Goal: Task Accomplishment & Management: Use online tool/utility

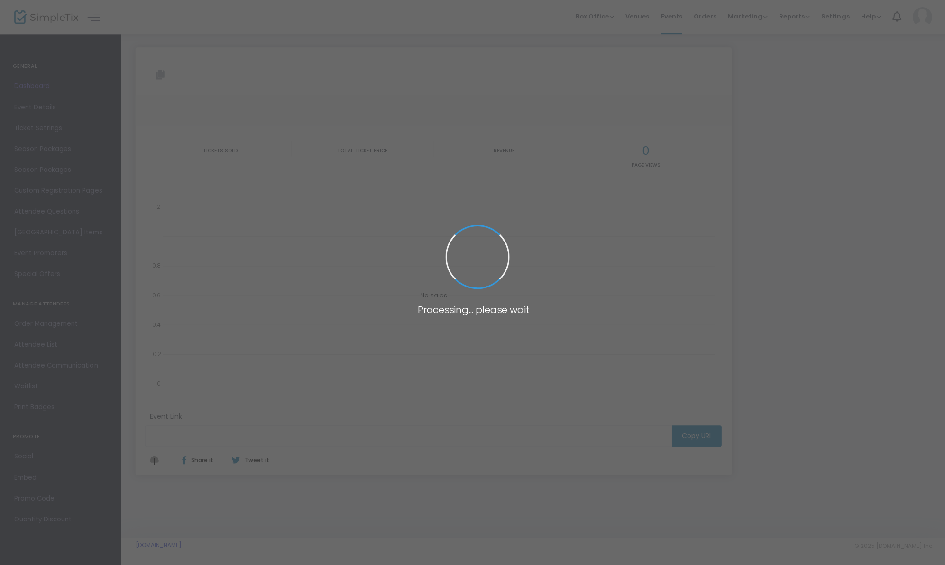
type input "[URL][DOMAIN_NAME]"
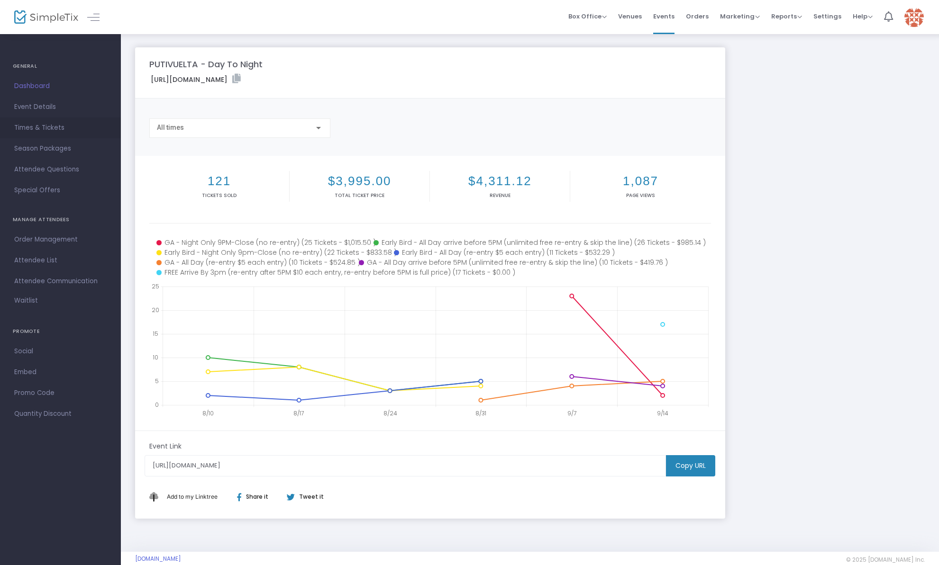
click at [45, 127] on span "Times & Tickets" at bounding box center [60, 128] width 92 height 12
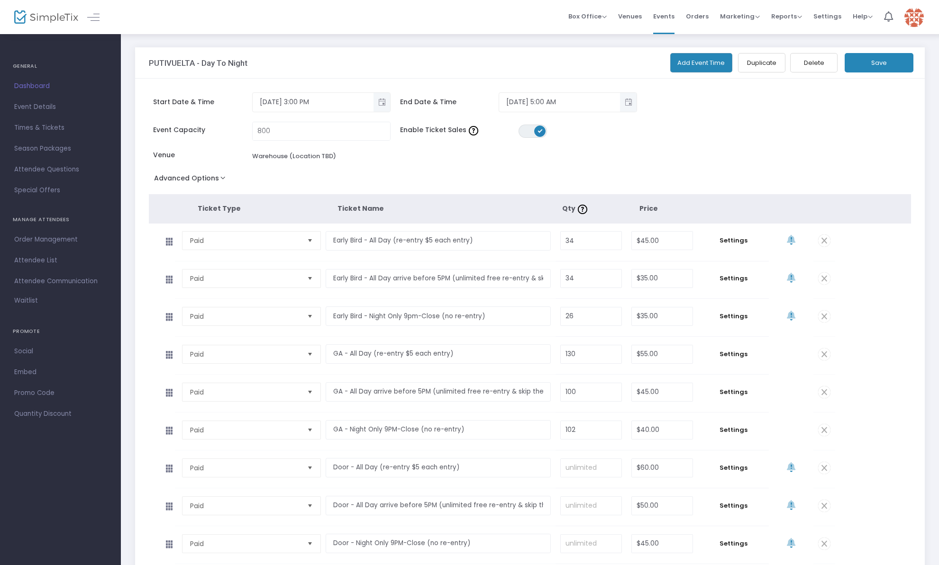
scroll to position [164, 0]
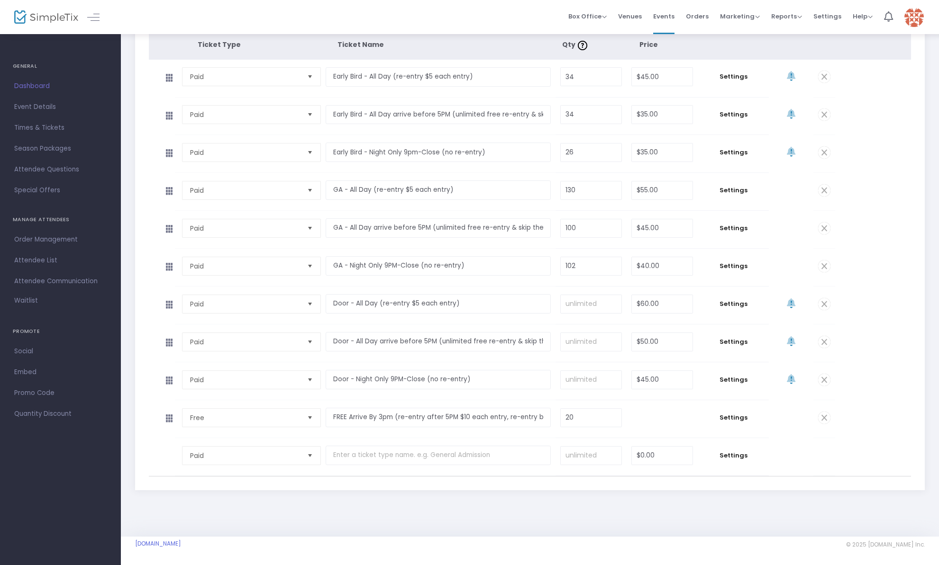
click at [720, 411] on td "Settings" at bounding box center [733, 418] width 71 height 37
click at [726, 418] on span "Settings" at bounding box center [733, 417] width 62 height 9
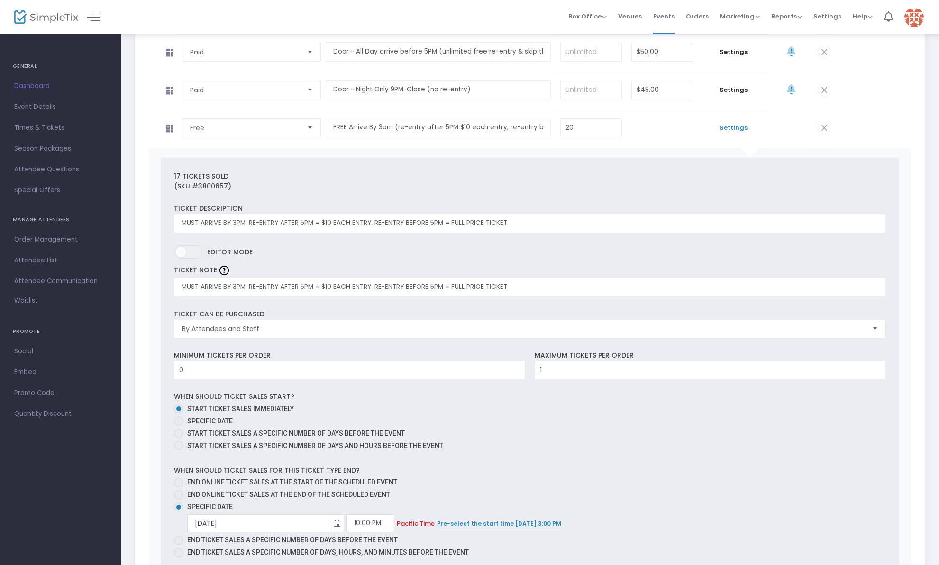
scroll to position [692, 0]
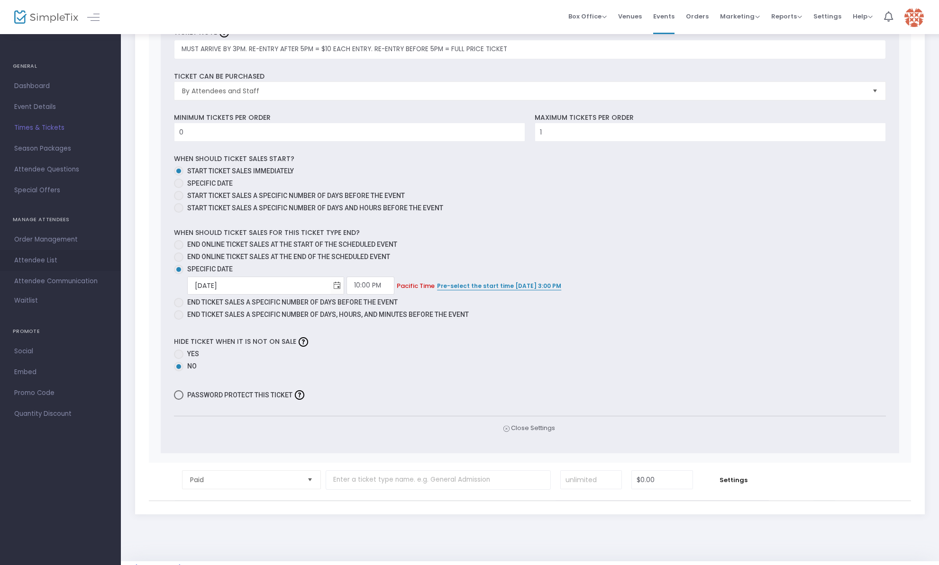
click at [24, 257] on span "Attendee List" at bounding box center [60, 261] width 92 height 12
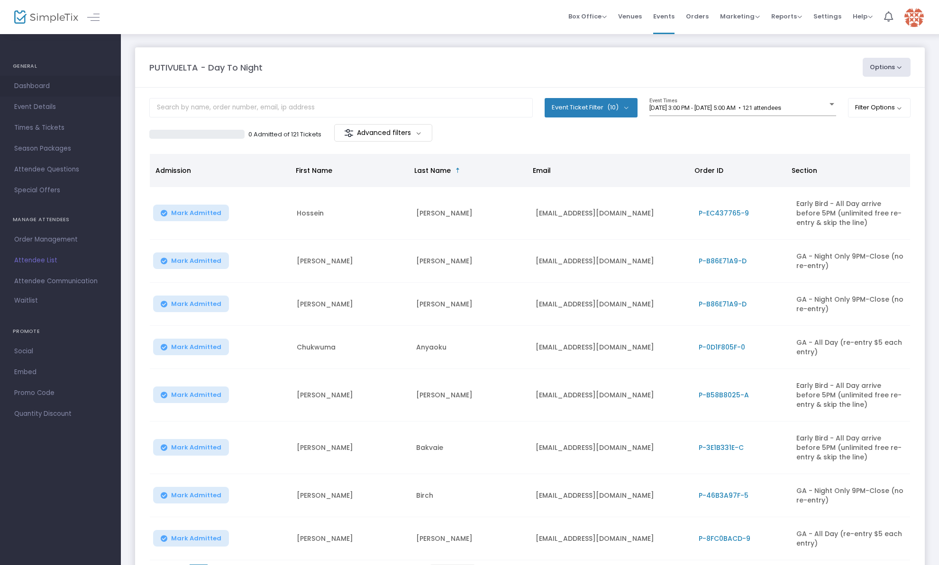
click at [39, 83] on span "Dashboard" at bounding box center [60, 86] width 92 height 12
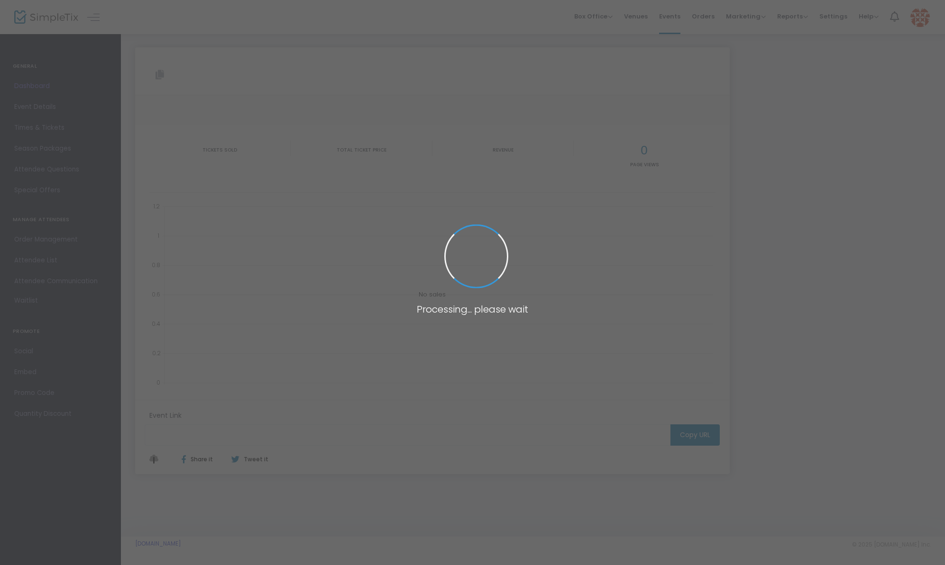
type input "[URL][DOMAIN_NAME]"
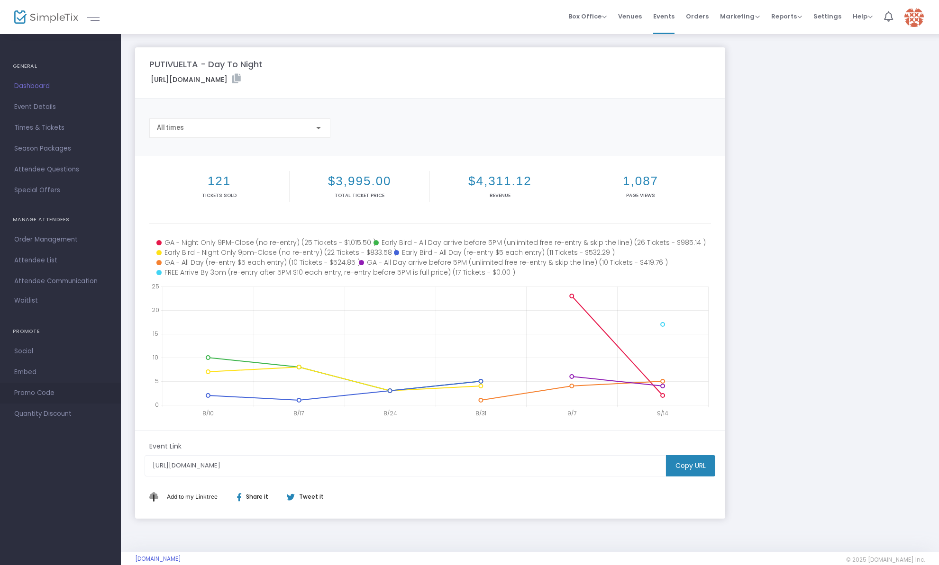
click at [45, 391] on span "Promo Code" at bounding box center [60, 393] width 92 height 12
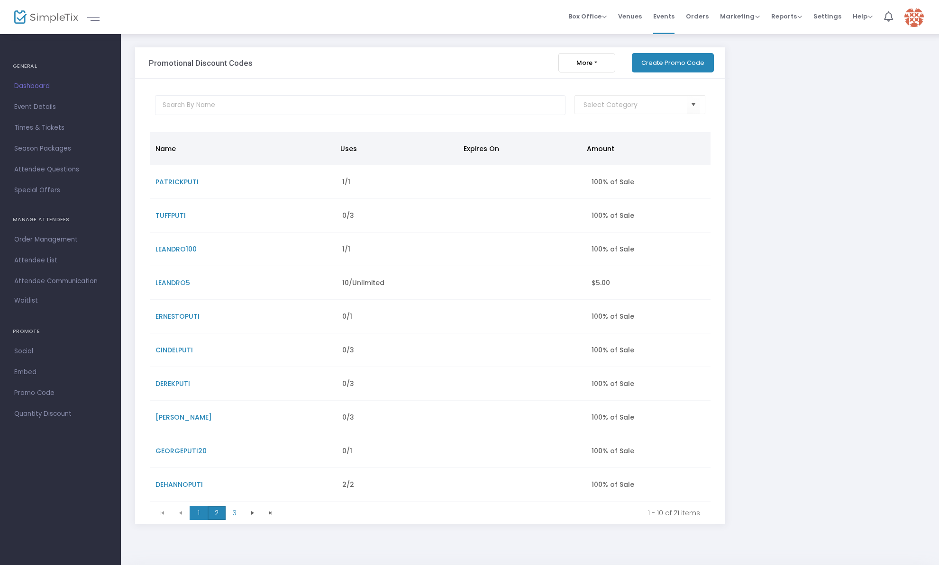
click at [218, 514] on span "2" at bounding box center [217, 513] width 18 height 14
click at [233, 513] on span "3" at bounding box center [235, 513] width 18 height 14
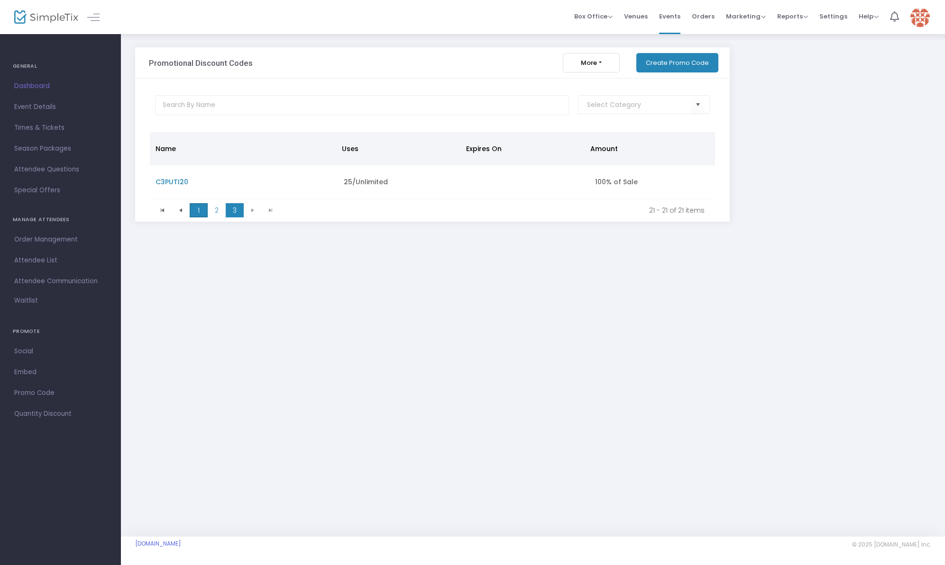
click at [204, 209] on span "1" at bounding box center [199, 210] width 18 height 14
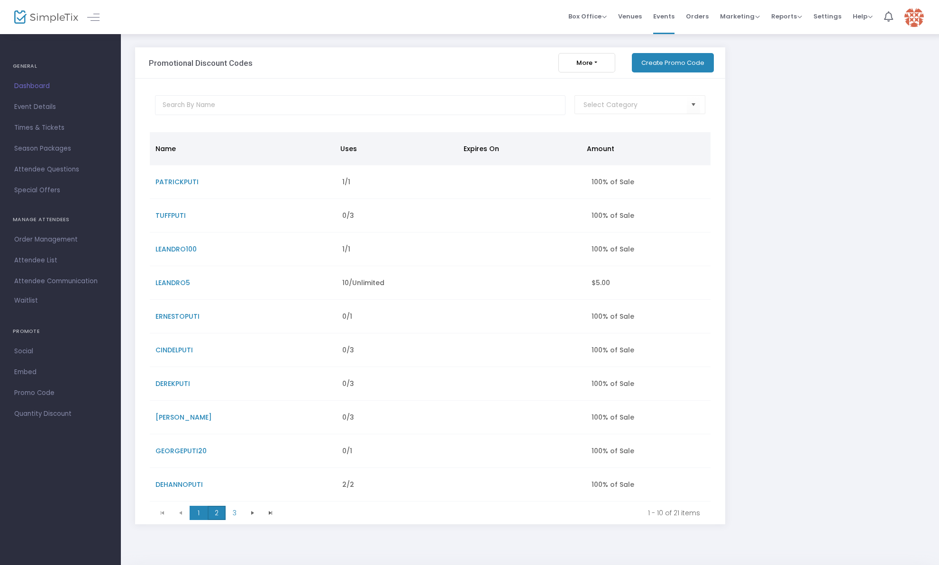
click at [219, 516] on span "2" at bounding box center [217, 513] width 18 height 14
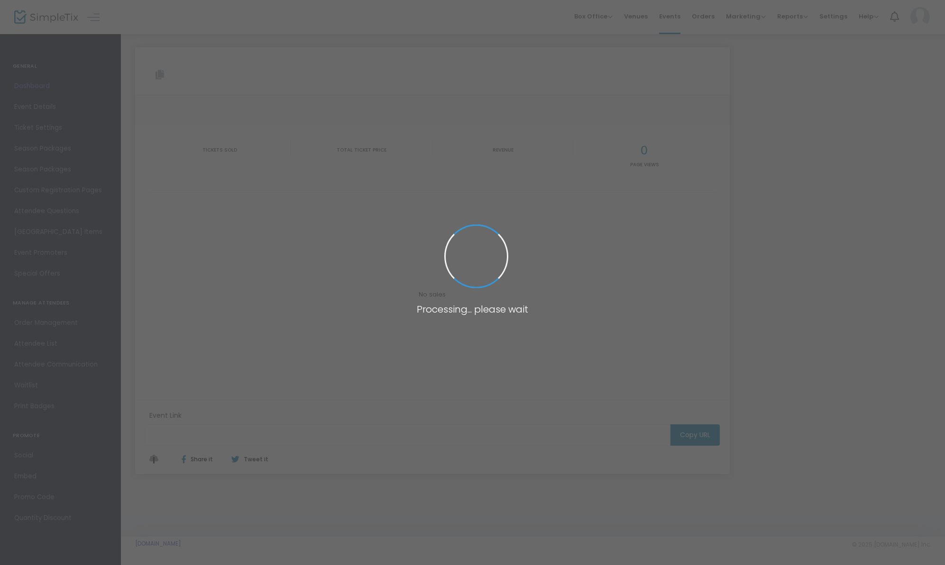
type input "[URL][DOMAIN_NAME]"
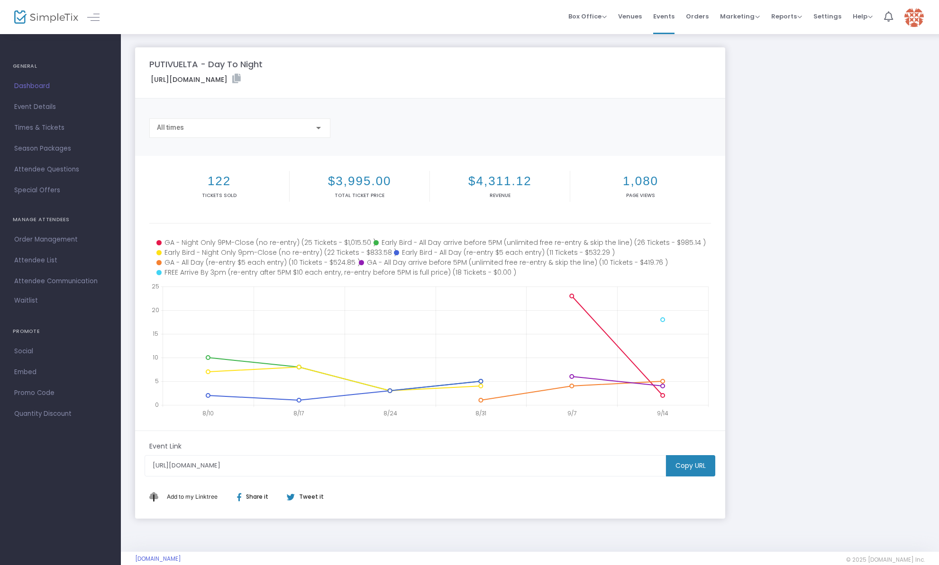
click at [814, 185] on div "PUTIVUELTA - Day To Night [URL][DOMAIN_NAME] Copy All times 122 Tickets sold $3…" at bounding box center [529, 283] width 799 height 472
click at [47, 391] on span "Promo Code" at bounding box center [60, 393] width 92 height 12
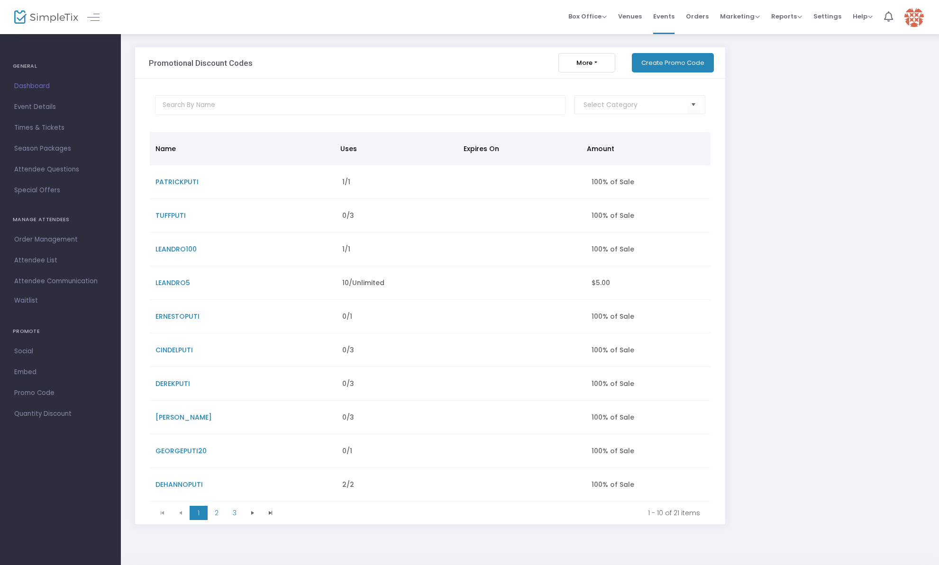
click at [676, 62] on button "Create Promo Code" at bounding box center [673, 62] width 82 height 19
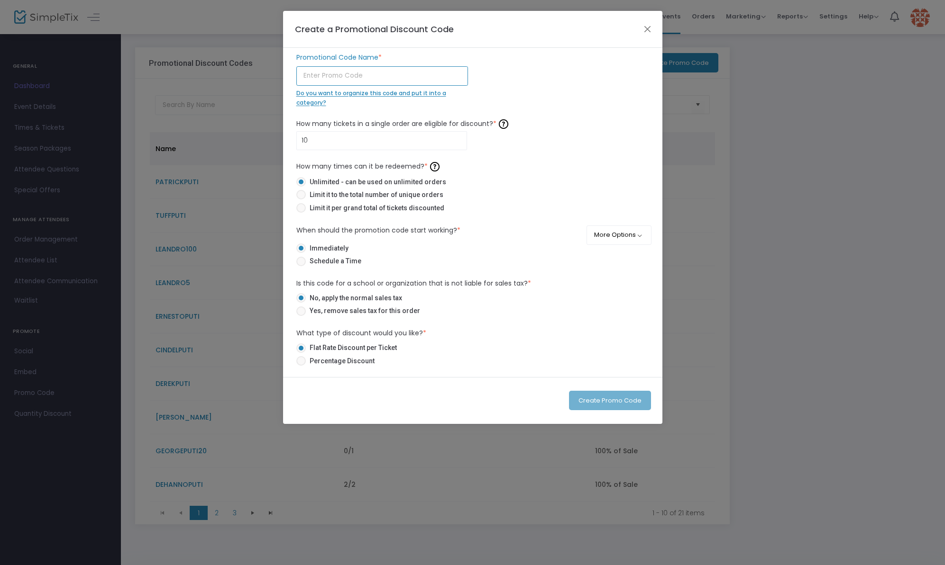
click at [339, 76] on input "text" at bounding box center [382, 75] width 172 height 19
type input "S"
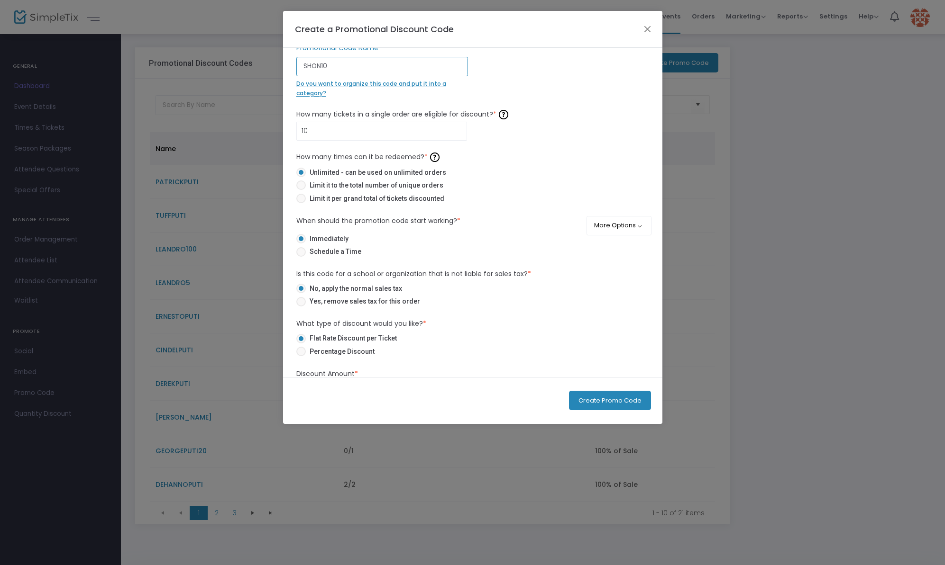
type input "SHON10"
click at [292, 131] on div "10 How many tickets in a single order are eligible for discount? * Ticket order…" at bounding box center [472, 124] width 362 height 34
drag, startPoint x: 369, startPoint y: 140, endPoint x: 367, endPoint y: 147, distance: 7.0
click at [369, 140] on kendo-numerictextbox "23" at bounding box center [381, 131] width 171 height 19
type input "2"
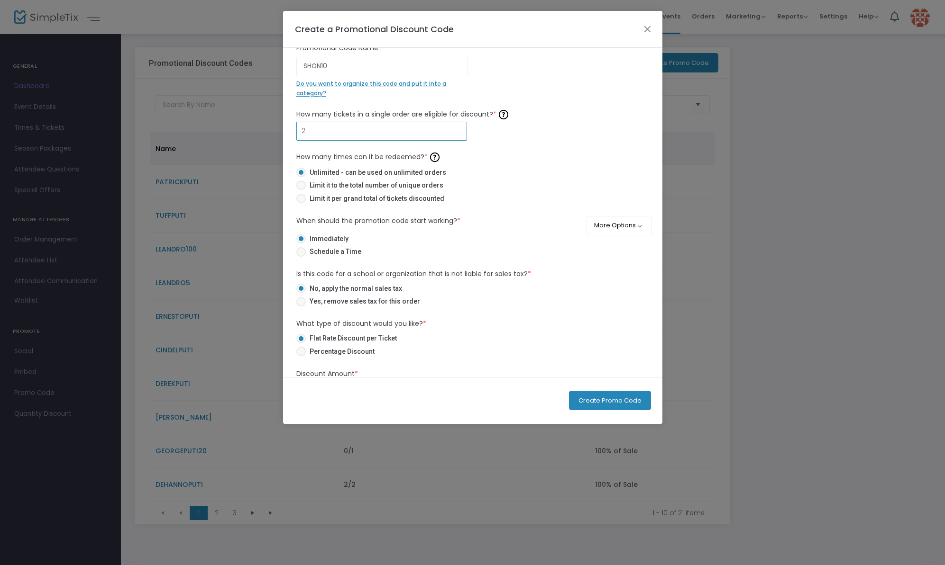
click at [301, 199] on span at bounding box center [300, 198] width 9 height 9
click at [301, 203] on input "Limit it per grand total of tickets discounted" at bounding box center [300, 203] width 0 height 0
radio input "true"
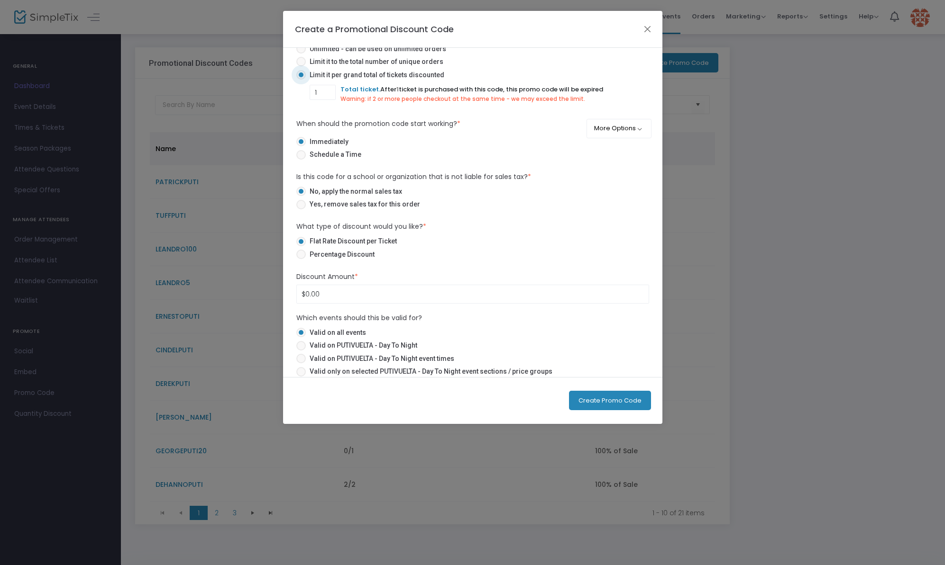
scroll to position [141, 0]
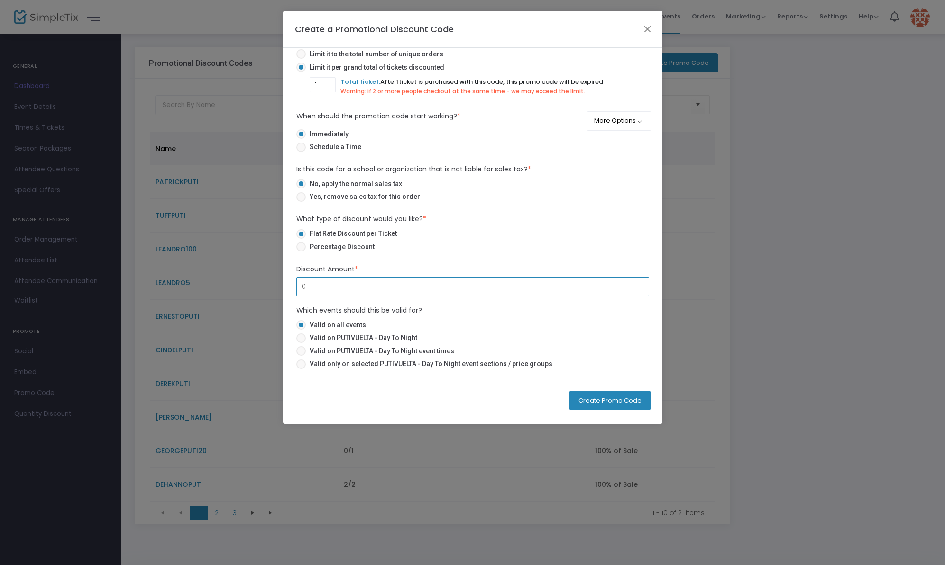
click at [333, 283] on input "0" at bounding box center [473, 287] width 352 height 18
type input "$10.00"
click at [301, 338] on span at bounding box center [300, 338] width 9 height 9
click at [301, 343] on input "Valid on PUTIVUELTA - Day To Night" at bounding box center [300, 343] width 0 height 0
radio input "true"
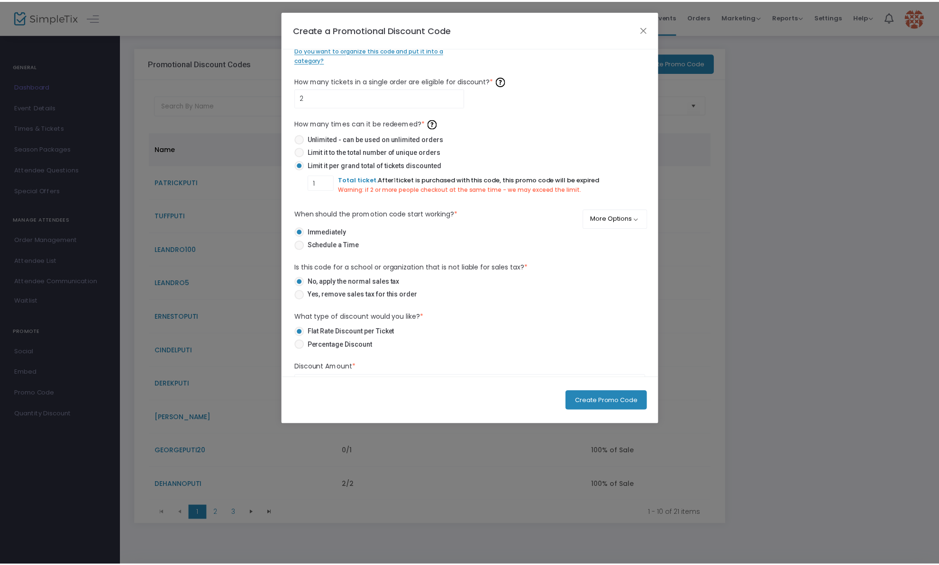
scroll to position [0, 0]
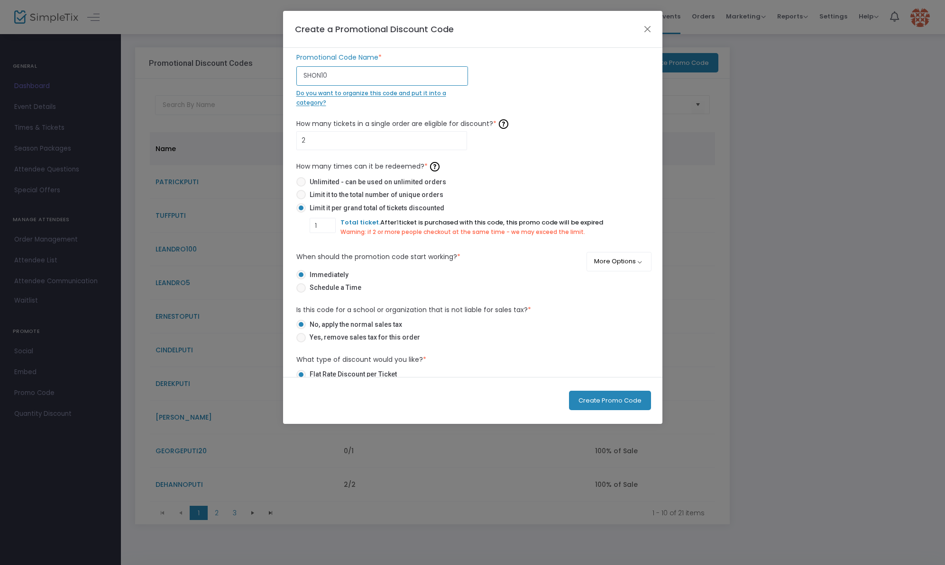
drag, startPoint x: 342, startPoint y: 73, endPoint x: 286, endPoint y: 71, distance: 56.4
click at [286, 71] on div "SHON10 Promotional Code Name * Do you want to organize this code and put it int…" at bounding box center [472, 212] width 379 height 329
click at [621, 395] on button "Create Promo Code" at bounding box center [610, 400] width 82 height 19
